Goal: Check status

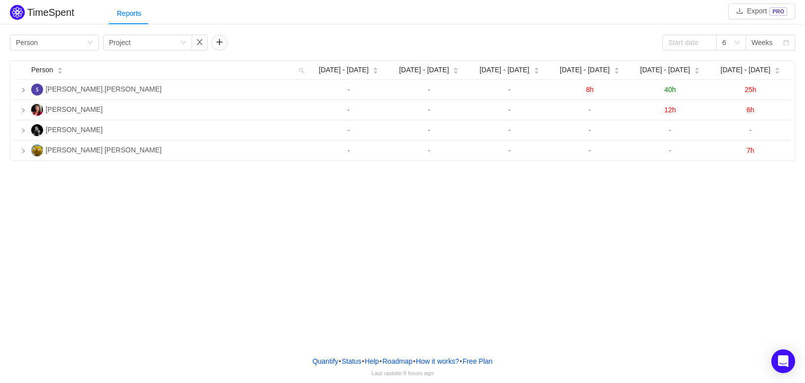
click at [491, 255] on div "TimeSpent Export PRO Reports Group by Person Group by Project 6 Weeks Person [D…" at bounding box center [402, 174] width 805 height 348
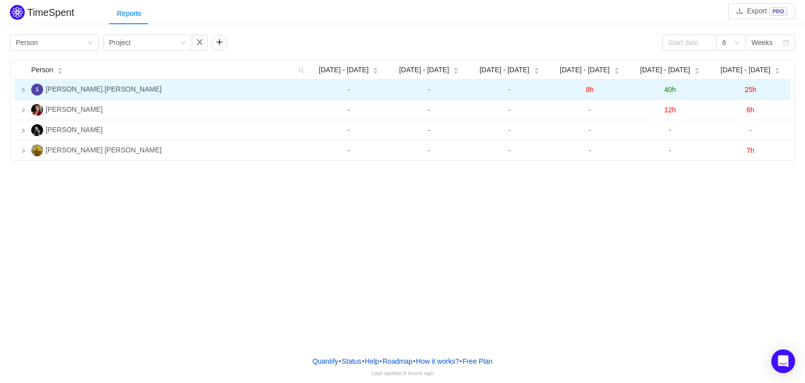
click at [591, 91] on span "8h" at bounding box center [590, 90] width 8 height 8
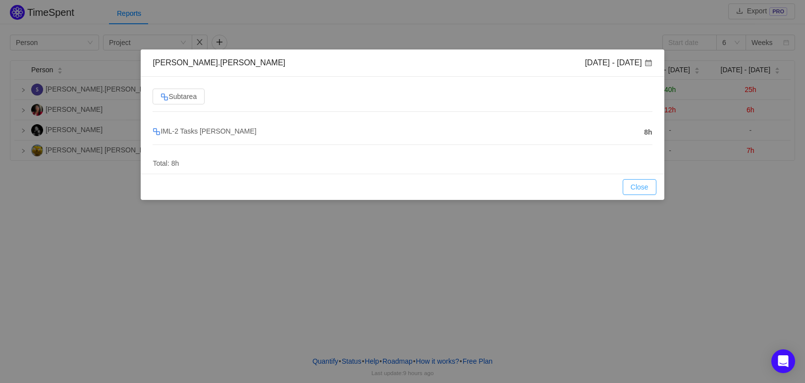
click at [643, 184] on button "Close" at bounding box center [640, 187] width 34 height 16
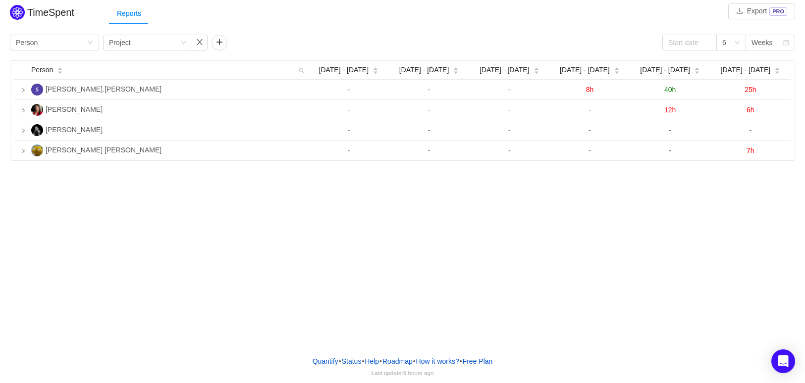
click at [643, 184] on div "TimeSpent Export PRO Reports Group by Person Group by Project 6 Weeks Person [D…" at bounding box center [402, 174] width 805 height 348
click at [514, 262] on div "TimeSpent Export PRO Reports Group by Person Group by Project 6 Weeks Person [D…" at bounding box center [402, 174] width 805 height 348
click at [569, 247] on div "TimeSpent Export PRO Reports Group by Person Group by Project 6 Weeks Person [D…" at bounding box center [402, 174] width 805 height 348
click at [532, 259] on div "TimeSpent Export PRO Reports Group by Person Group by Project 6 Weeks Person [D…" at bounding box center [402, 174] width 805 height 348
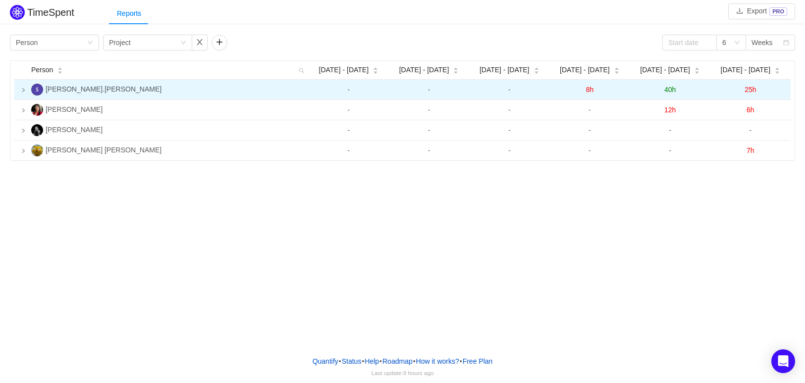
click at [673, 91] on span "40h" at bounding box center [669, 90] width 11 height 8
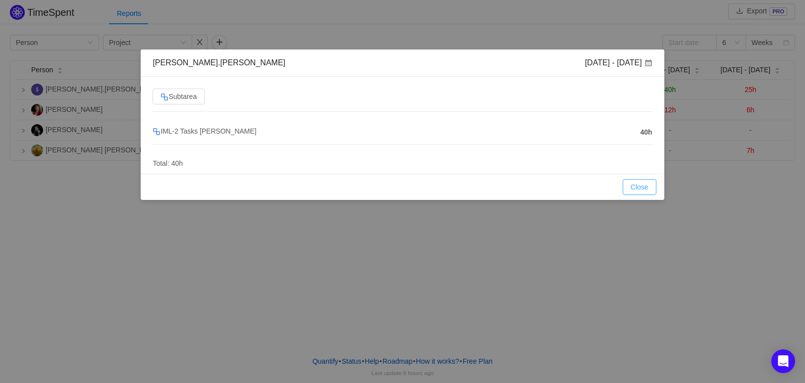
click at [641, 182] on button "Close" at bounding box center [640, 187] width 34 height 16
